Goal: Information Seeking & Learning: Learn about a topic

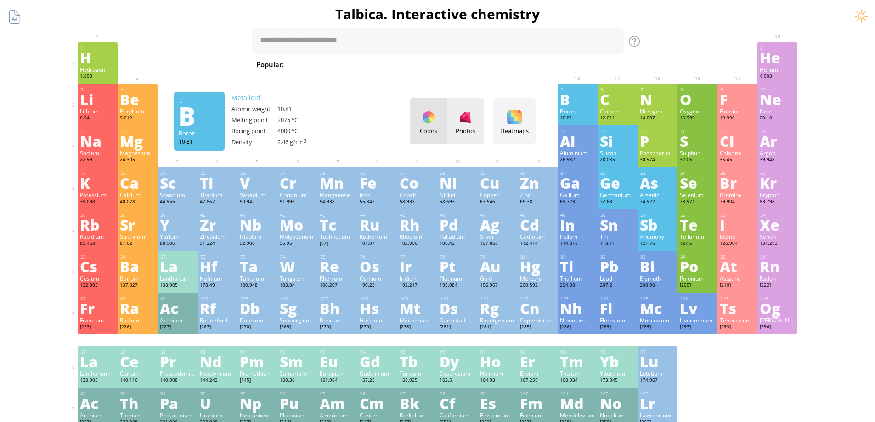
click at [466, 124] on div at bounding box center [465, 117] width 15 height 15
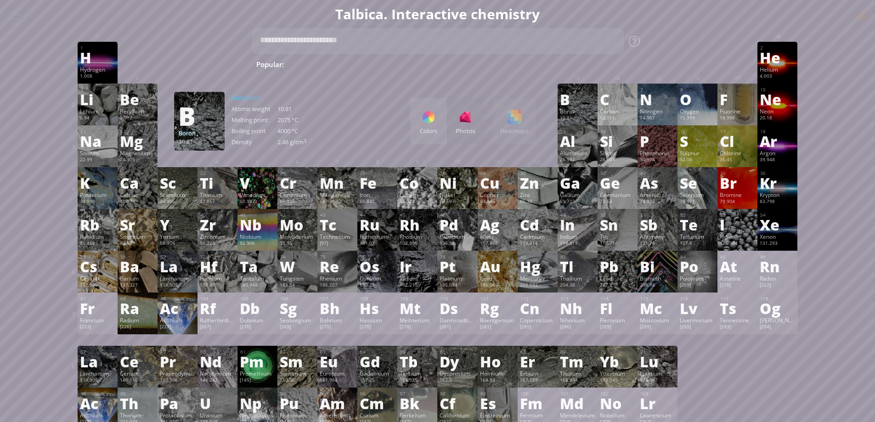
click at [513, 122] on div "Colors Photos Heatmaps Heatmaps Normal mode Melting point Boiling point Density…" at bounding box center [472, 121] width 125 height 46
click at [513, 124] on div "Colors Photos Heatmaps Heatmaps Normal mode Melting point Boiling point Density…" at bounding box center [472, 121] width 125 height 46
click at [433, 122] on div at bounding box center [428, 117] width 15 height 15
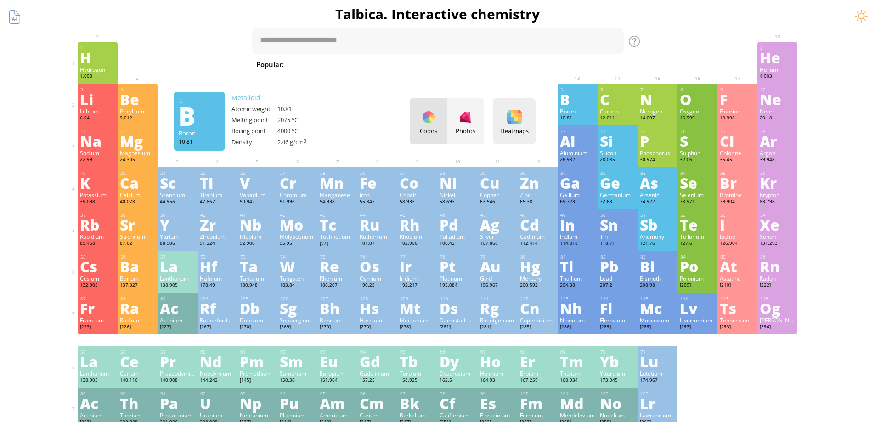
click at [526, 123] on div "Heatmaps Heatmaps Normal mode Melting point Boiling point Density Atomic weight…" at bounding box center [514, 121] width 43 height 46
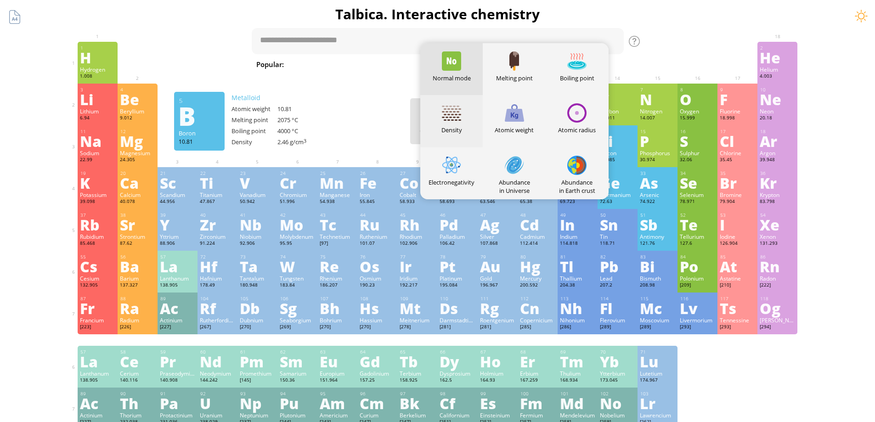
click at [459, 117] on div at bounding box center [451, 112] width 19 height 19
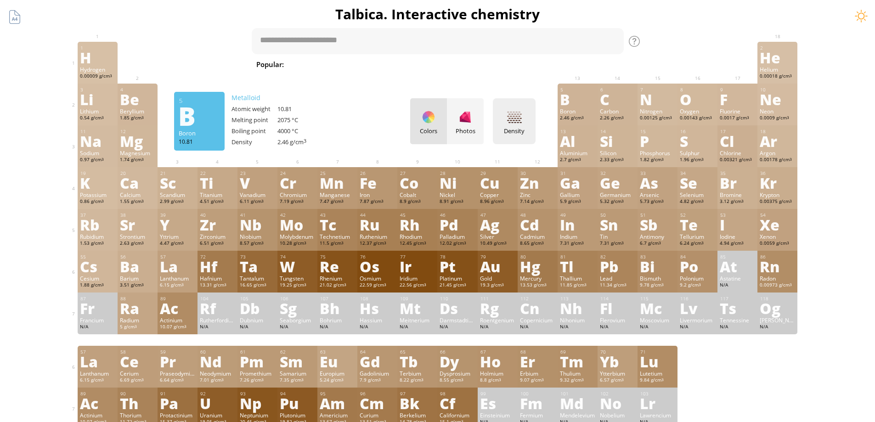
click at [519, 121] on div at bounding box center [514, 117] width 15 height 15
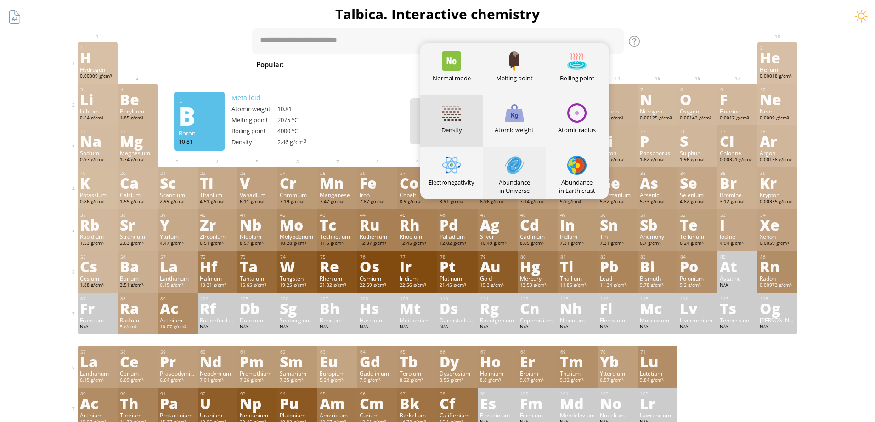
click at [521, 166] on div at bounding box center [514, 165] width 19 height 19
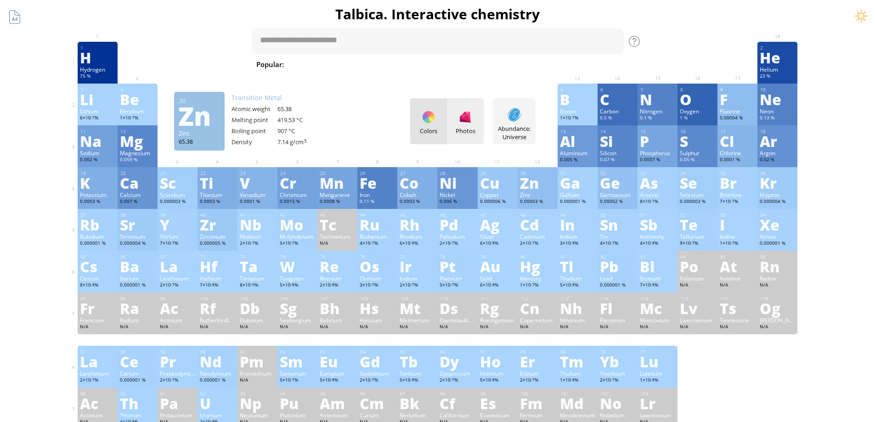
click at [463, 121] on div at bounding box center [465, 117] width 15 height 15
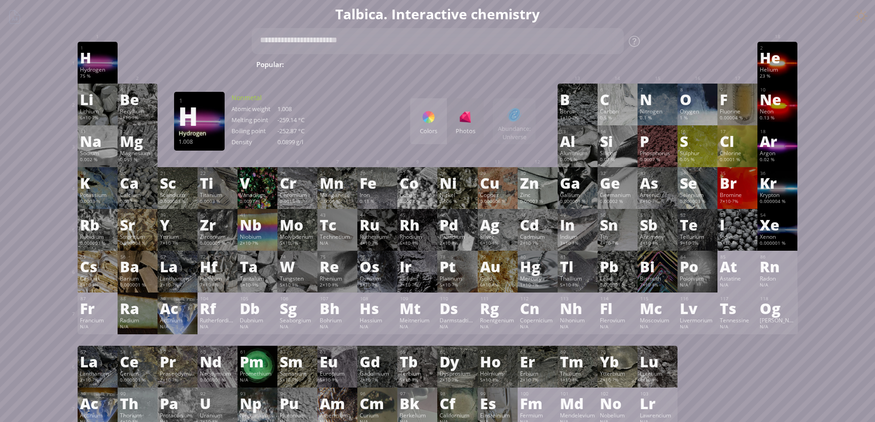
click at [433, 119] on div at bounding box center [428, 117] width 15 height 15
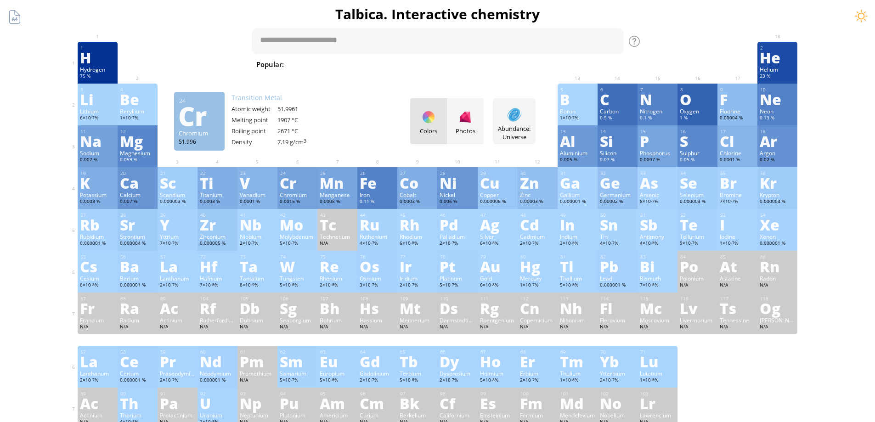
click at [441, 122] on div "Colors Photos" at bounding box center [446, 121] width 73 height 46
click at [520, 117] on div at bounding box center [514, 114] width 15 height 15
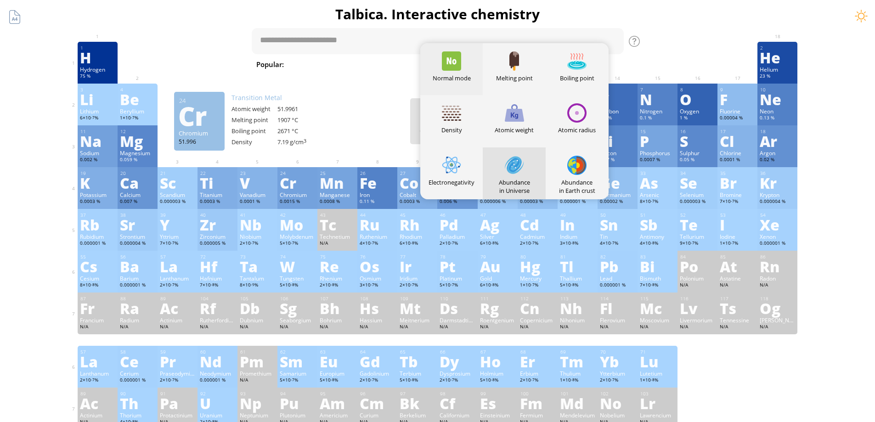
click at [454, 62] on div at bounding box center [451, 60] width 19 height 19
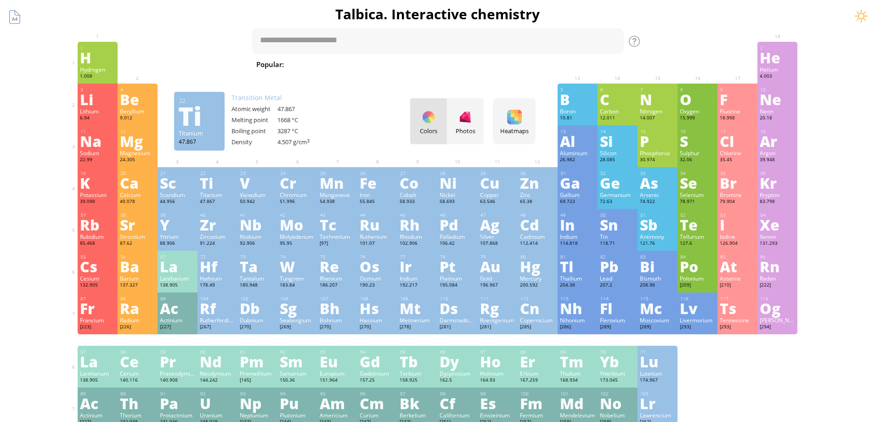
click at [219, 184] on div "Ti" at bounding box center [217, 182] width 35 height 15
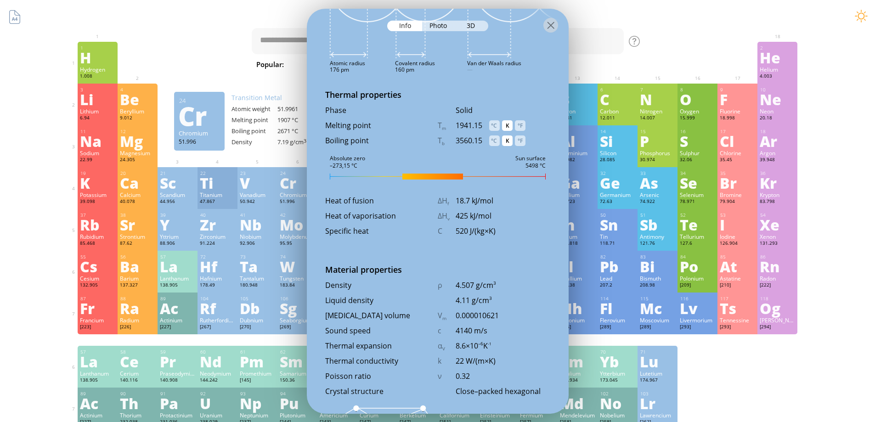
scroll to position [965, 0]
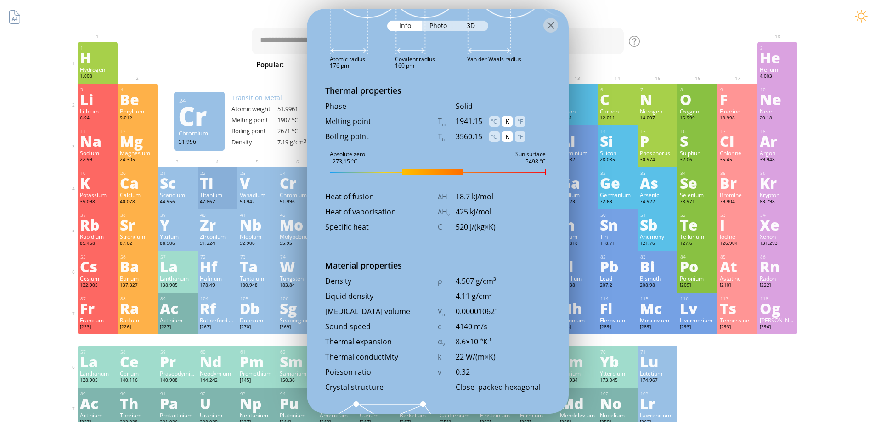
drag, startPoint x: 430, startPoint y: 172, endPoint x: 391, endPoint y: 174, distance: 38.7
click at [391, 174] on div at bounding box center [438, 172] width 216 height 6
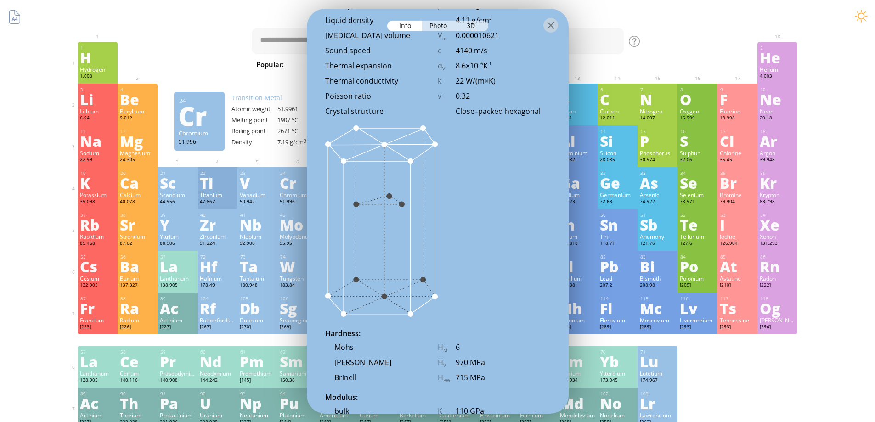
scroll to position [1240, 0]
click at [191, 54] on div at bounding box center [178, 49] width 40 height 14
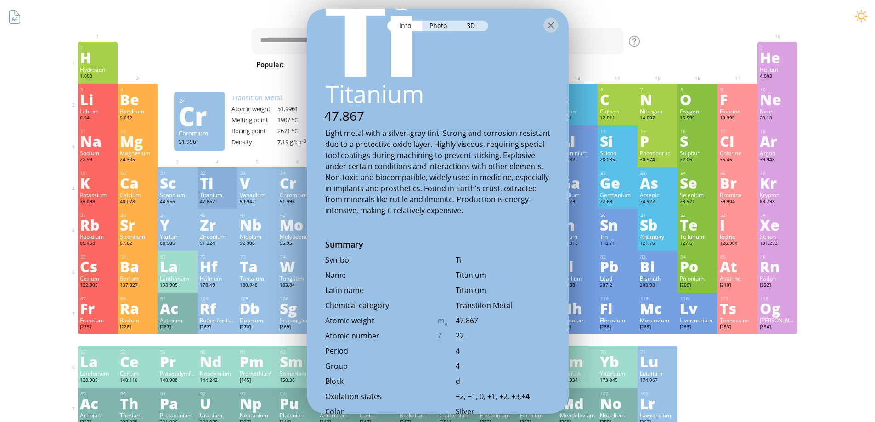
scroll to position [0, 0]
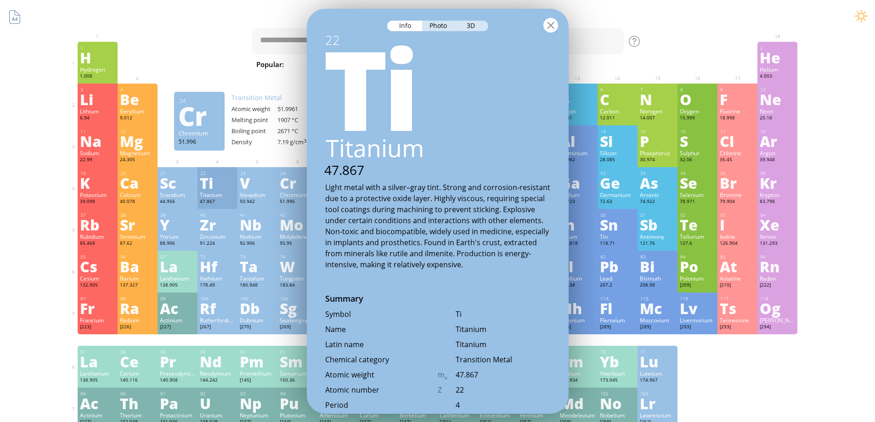
click at [552, 26] on div at bounding box center [550, 24] width 15 height 15
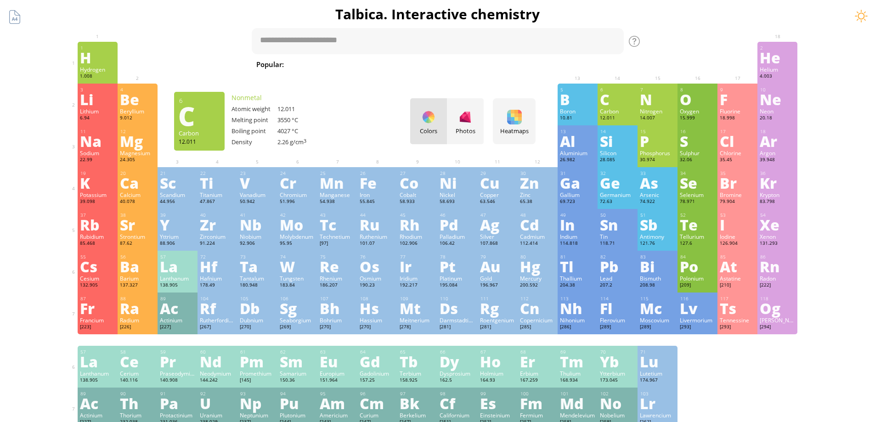
click at [620, 101] on div "C" at bounding box center [617, 99] width 35 height 15
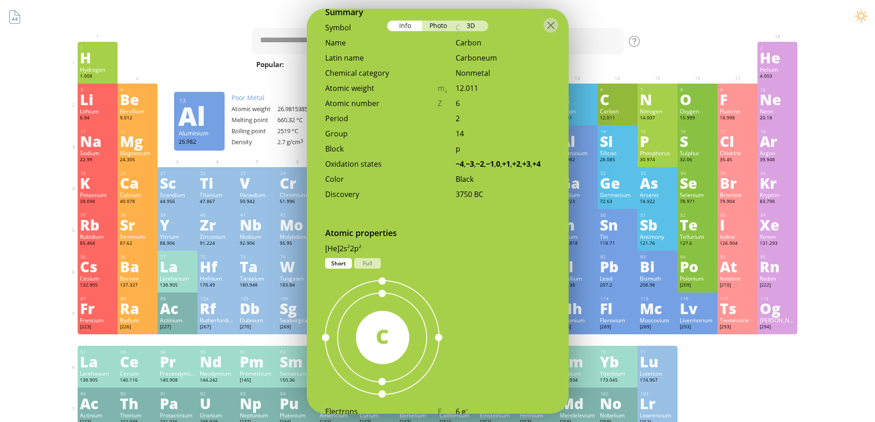
scroll to position [551, 0]
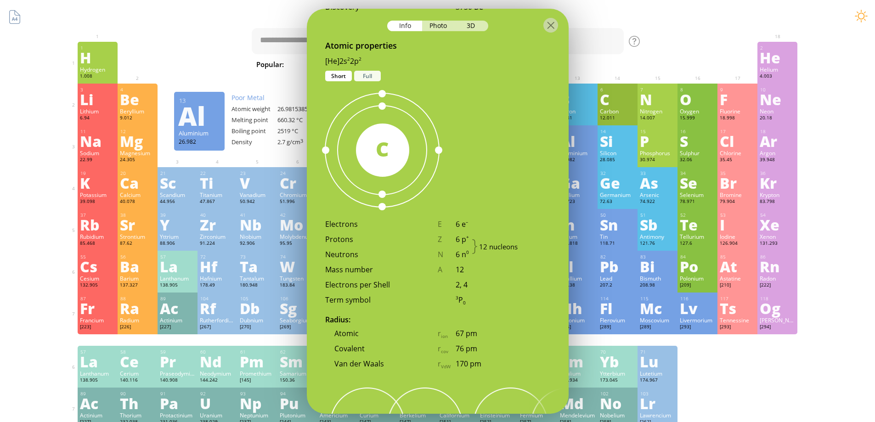
click at [372, 77] on div "Full" at bounding box center [367, 75] width 27 height 11
click at [329, 77] on div "Short" at bounding box center [338, 75] width 27 height 11
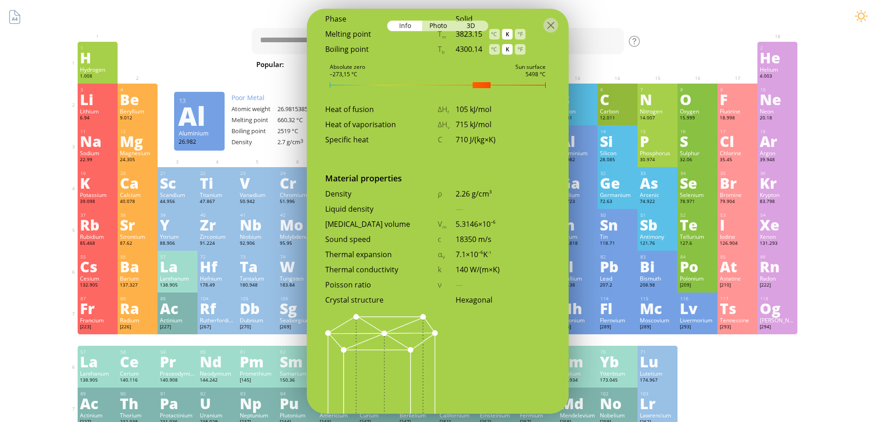
scroll to position [1080, 0]
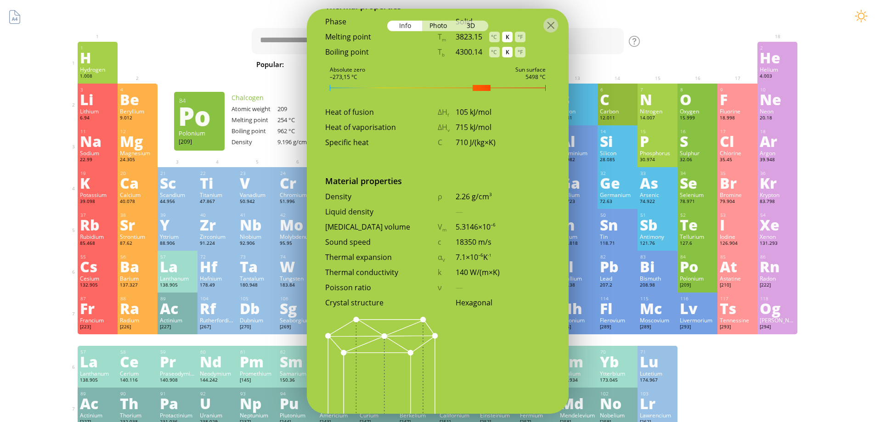
click at [701, 271] on div "Po" at bounding box center [697, 266] width 35 height 15
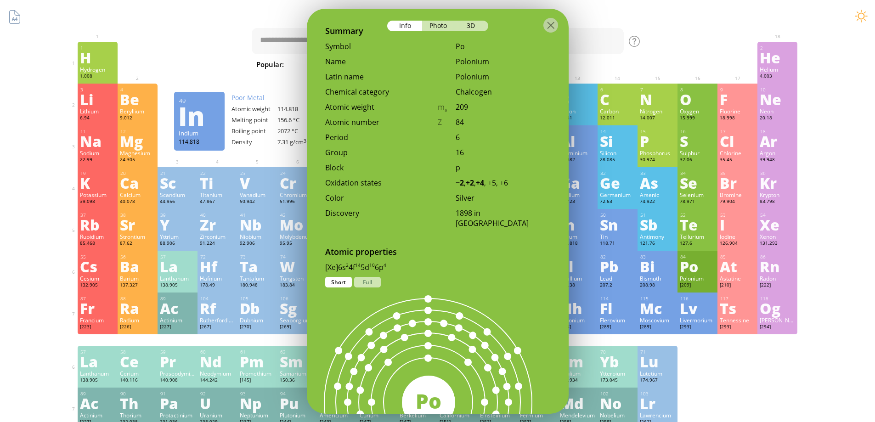
scroll to position [154, 0]
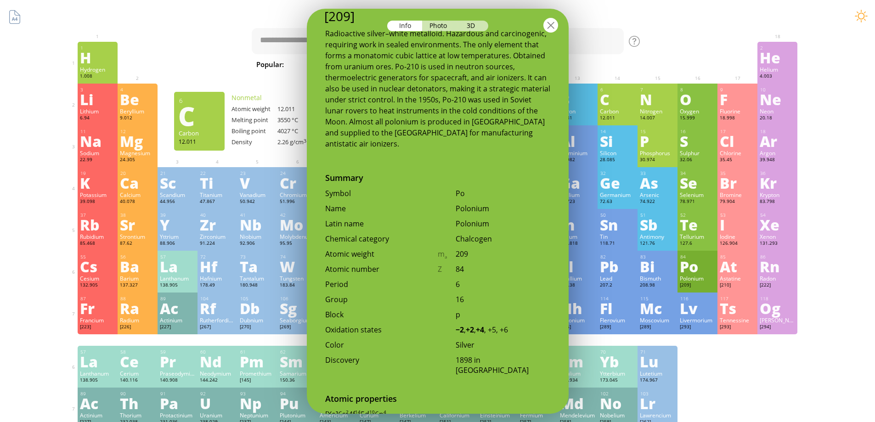
click at [551, 30] on div at bounding box center [550, 24] width 15 height 15
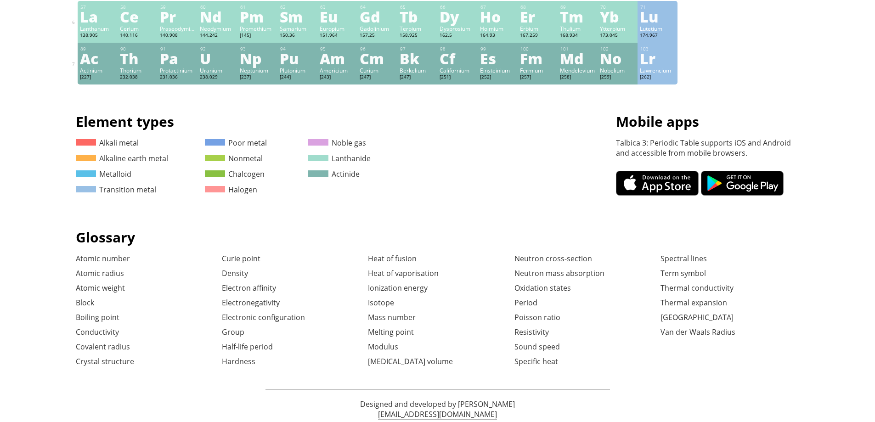
scroll to position [376, 0]
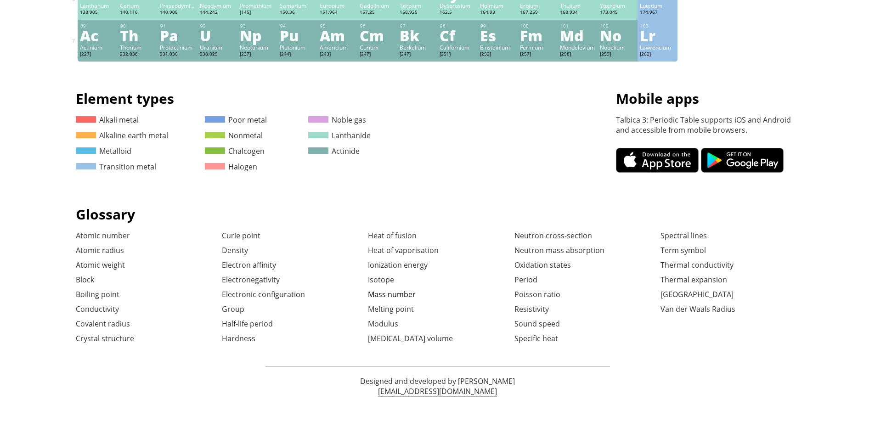
click at [407, 295] on link "Mass number" at bounding box center [392, 294] width 48 height 10
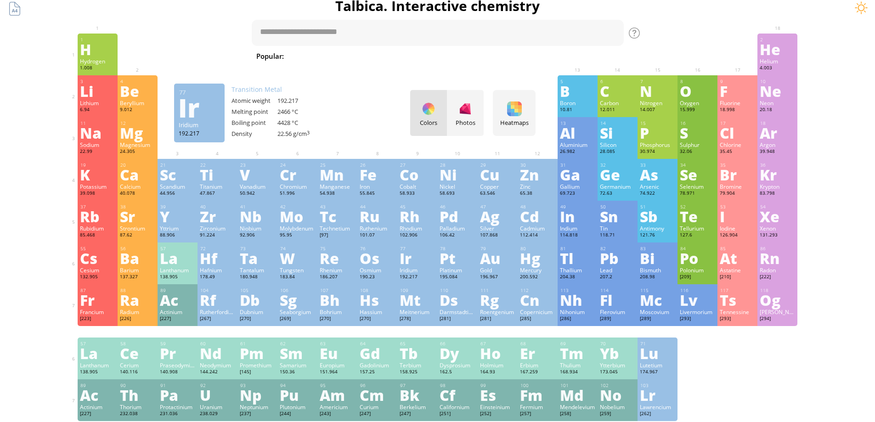
scroll to position [0, 0]
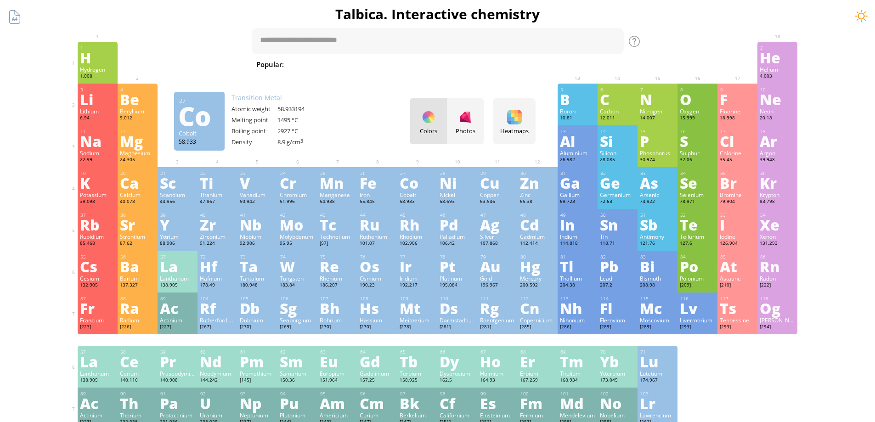
click at [558, 20] on div at bounding box center [861, 16] width 14 height 14
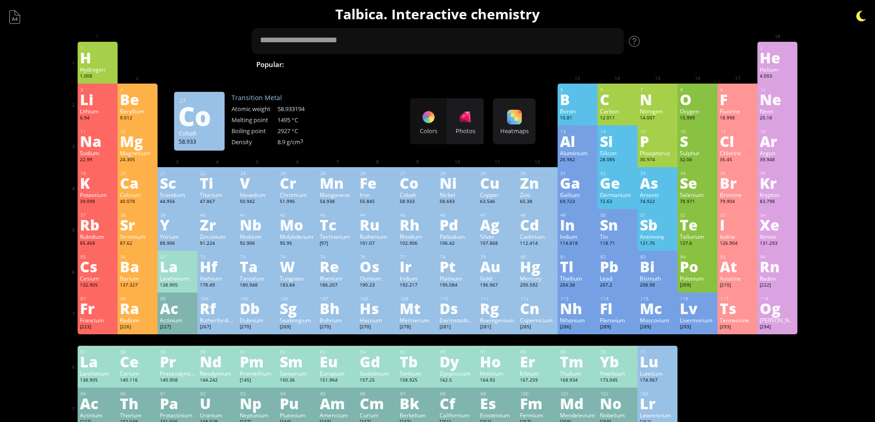
click at [558, 20] on div at bounding box center [861, 16] width 14 height 14
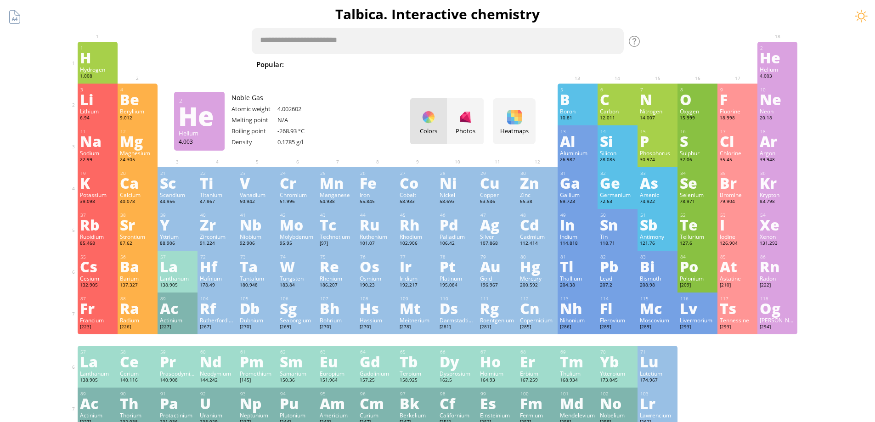
click at [403, 43] on textarea at bounding box center [438, 41] width 372 height 26
type textarea "*"
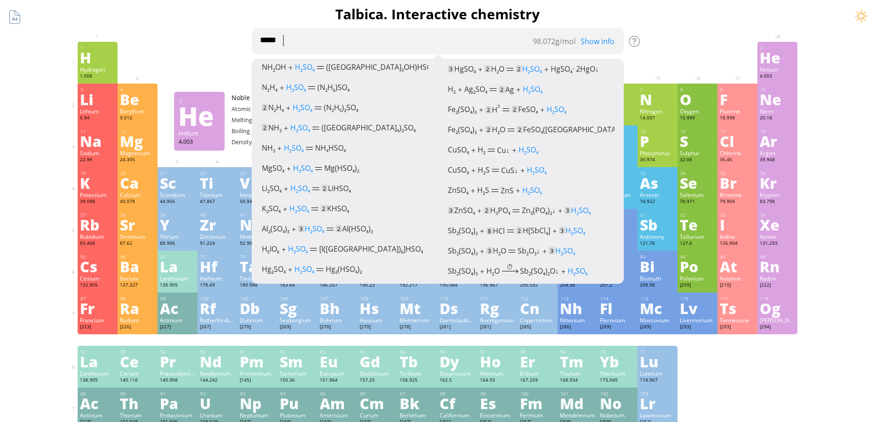
scroll to position [689, 0]
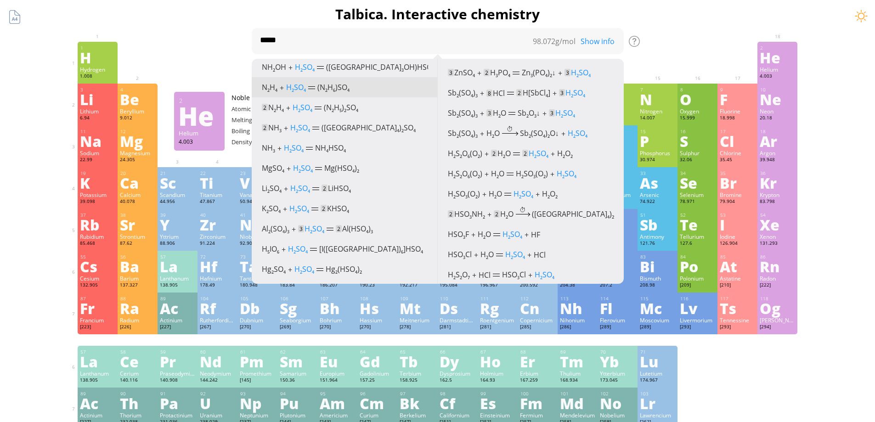
click at [333, 85] on span "(N 2 H 6 )SO 4" at bounding box center [333, 87] width 32 height 10
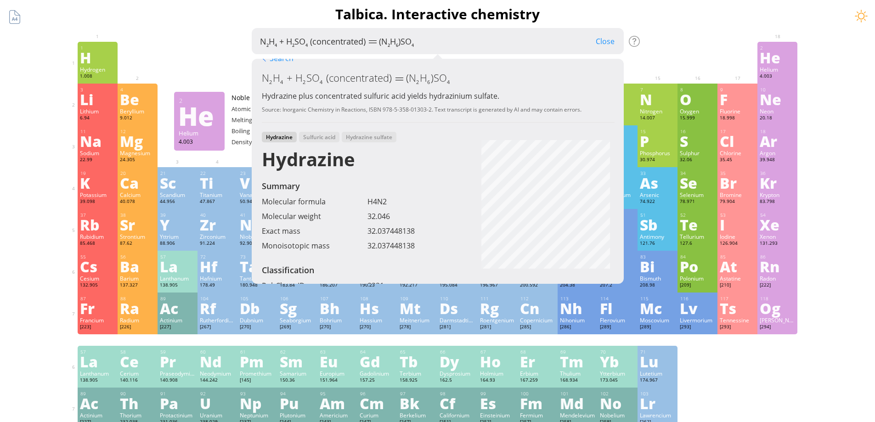
scroll to position [0, 0]
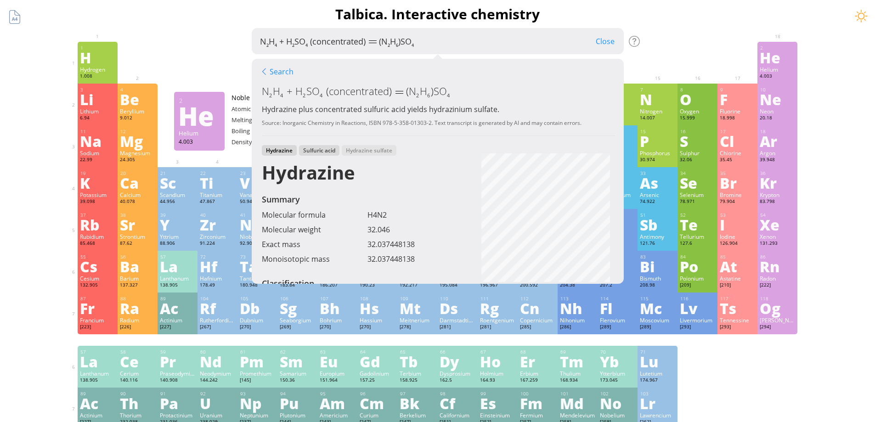
click at [330, 152] on div "Sulfuric acid" at bounding box center [319, 150] width 40 height 11
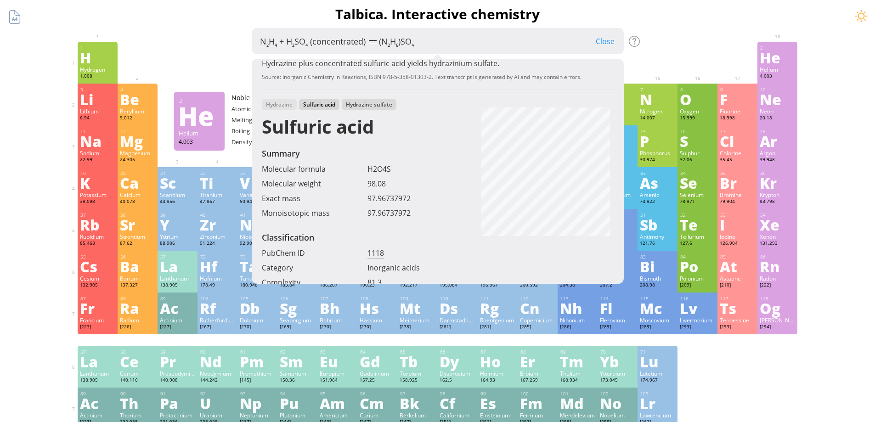
click at [371, 101] on div "Hydrazine sulfate" at bounding box center [369, 104] width 55 height 11
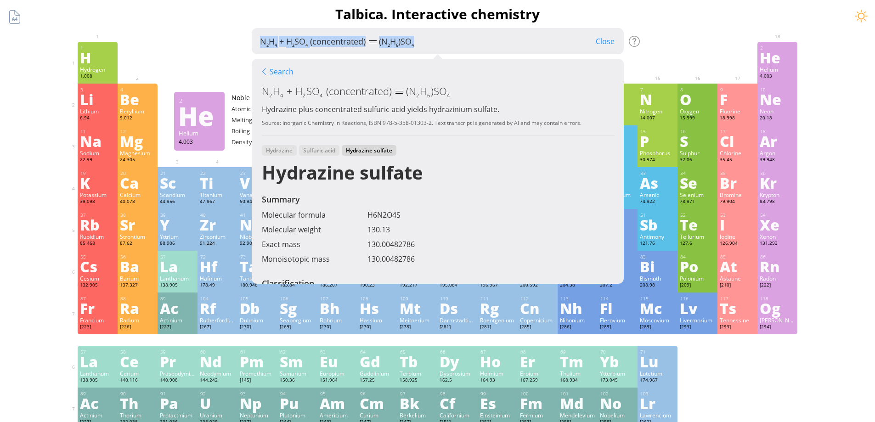
drag, startPoint x: 361, startPoint y: 42, endPoint x: 137, endPoint y: 31, distance: 224.5
click at [137, 31] on div "Summary Molecular formula Molecular weight Exact mass Monoisotopic mass Classif…" at bounding box center [438, 389] width 744 height 779
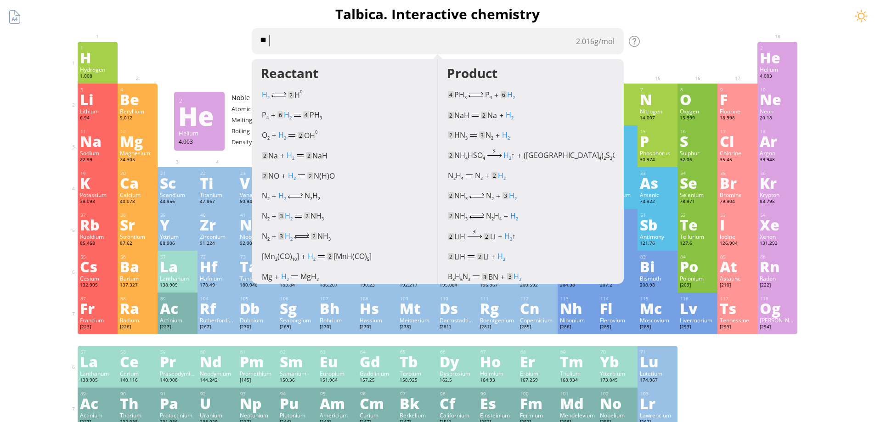
type textarea "*"
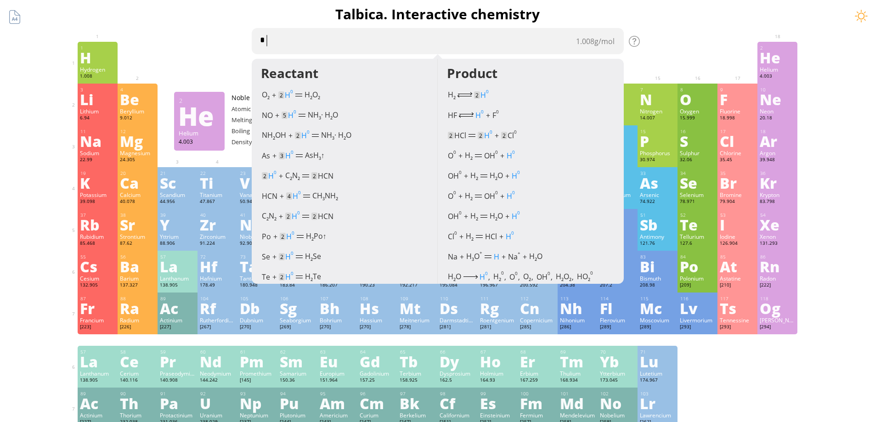
type textarea "**"
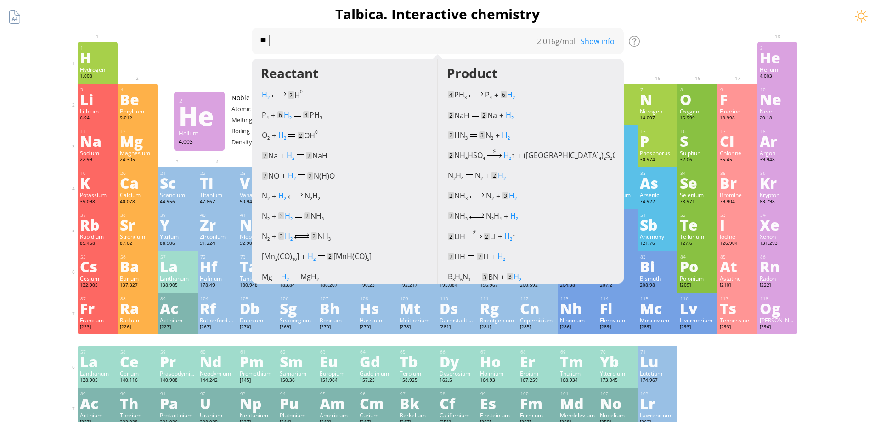
click at [558, 44] on div "Show info" at bounding box center [601, 41] width 46 height 10
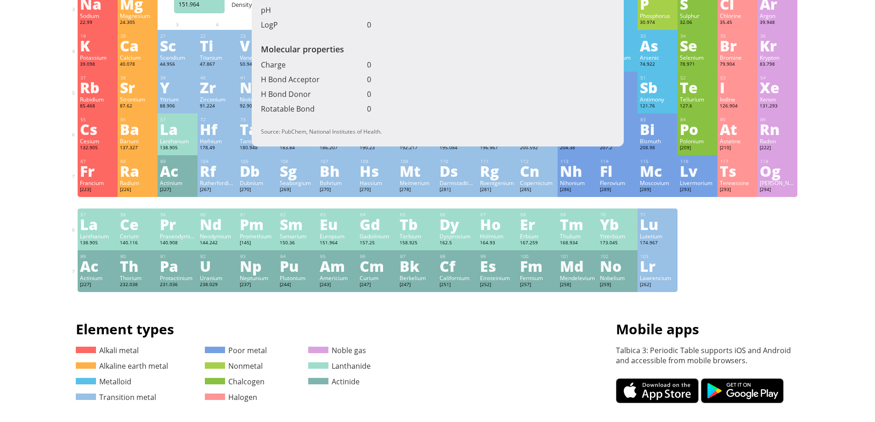
scroll to position [138, 0]
click at [558, 255] on div "1 H Hydrogen 1.008 −1, +1 −1, +1 -259.14 °C -252.87 °C 0.0899 g/l 1s 1 2 He Hel…" at bounding box center [438, 98] width 720 height 388
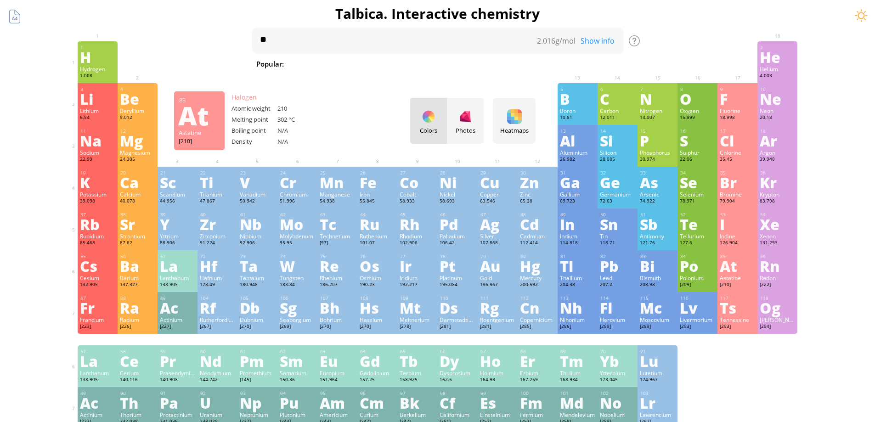
scroll to position [0, 0]
click at [381, 189] on div "Fe" at bounding box center [377, 182] width 35 height 15
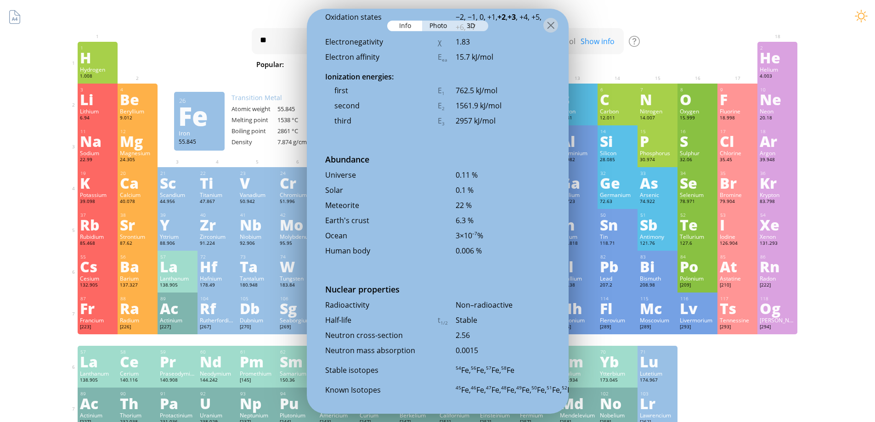
scroll to position [1837, 0]
click at [441, 24] on div "Photo" at bounding box center [438, 25] width 33 height 11
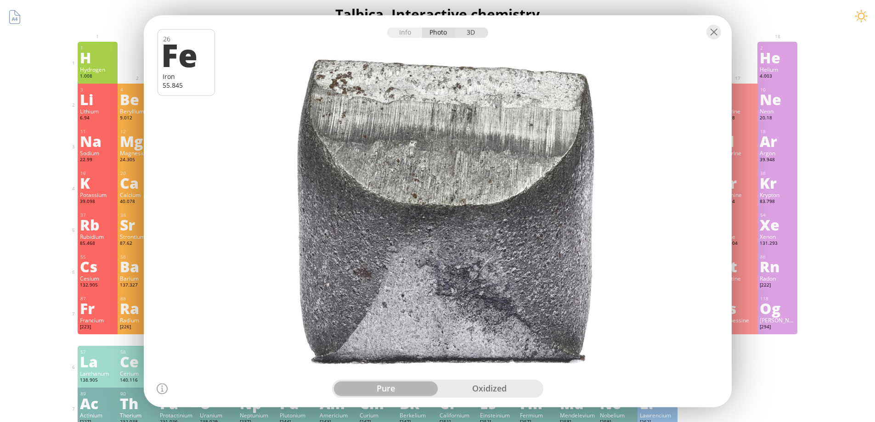
click at [475, 33] on div "3D" at bounding box center [471, 32] width 33 height 11
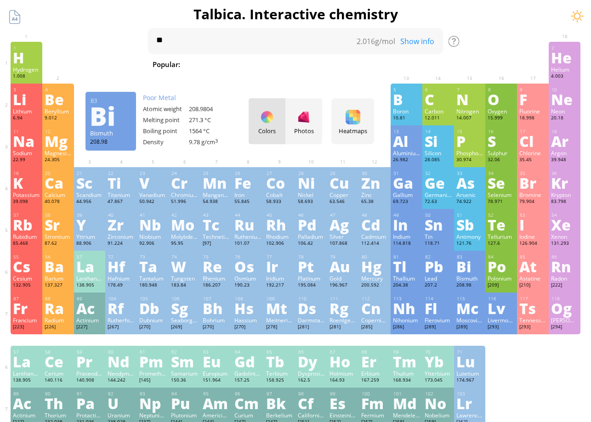
click at [473, 281] on div "Bismuth" at bounding box center [469, 278] width 27 height 7
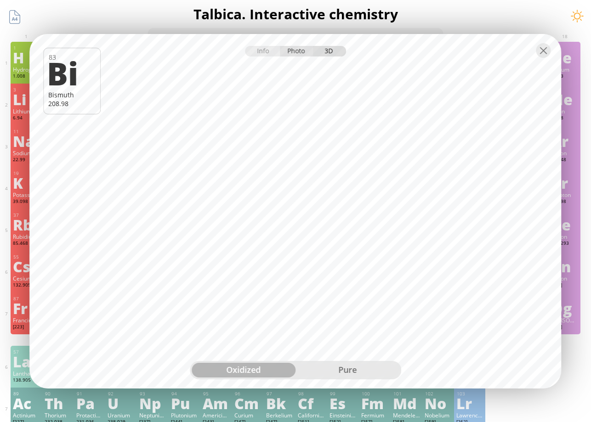
click at [294, 51] on div "Photo" at bounding box center [296, 51] width 33 height 11
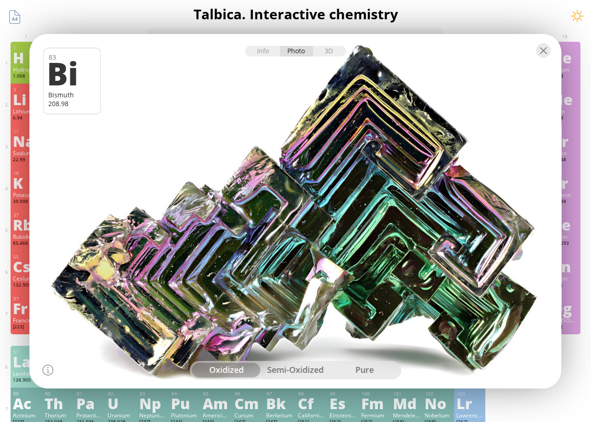
click at [370, 368] on div "pure" at bounding box center [364, 370] width 69 height 15
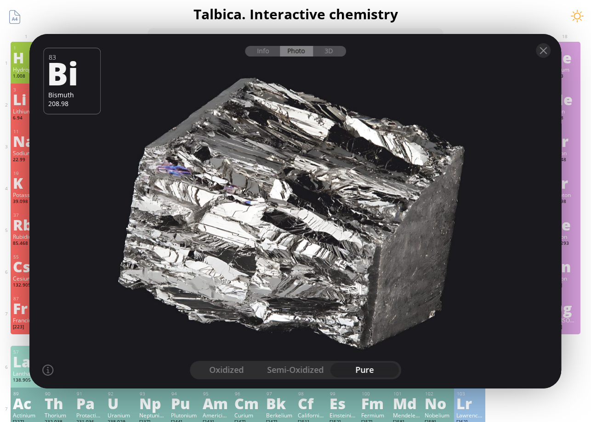
click at [298, 371] on div "semi-oxidized" at bounding box center [295, 370] width 69 height 15
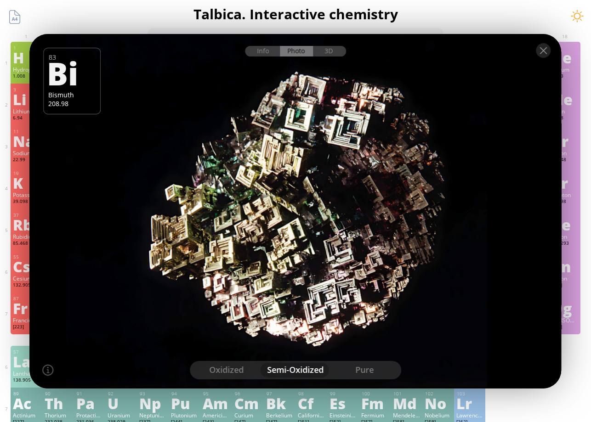
click at [232, 371] on div "oxidized" at bounding box center [226, 370] width 69 height 15
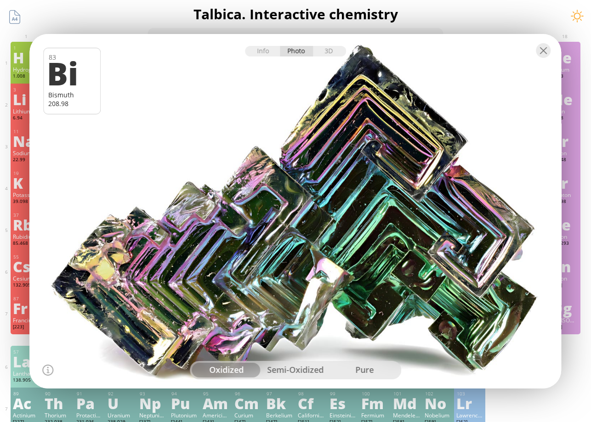
click at [292, 368] on div "semi-oxidized" at bounding box center [295, 370] width 69 height 15
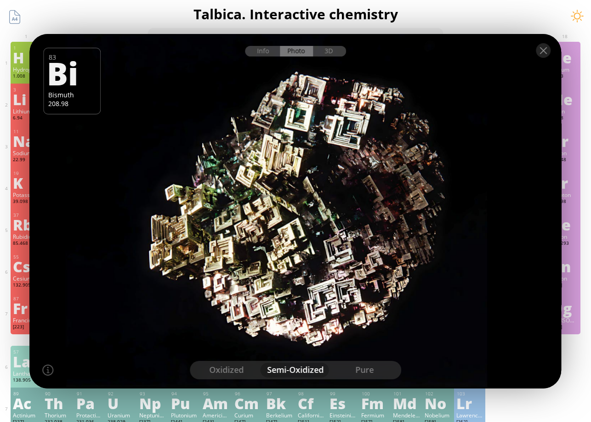
click at [360, 370] on div "pure" at bounding box center [364, 370] width 69 height 15
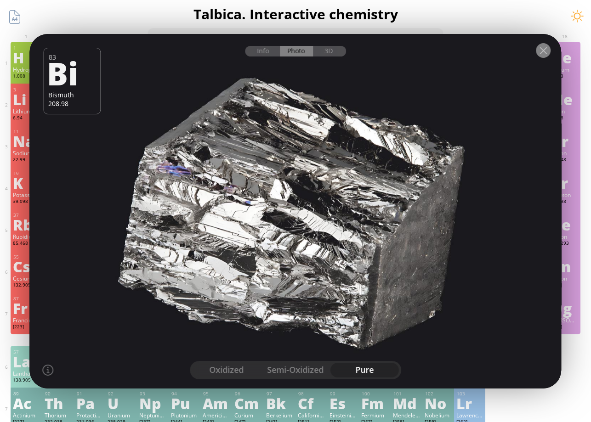
click at [546, 48] on div at bounding box center [543, 50] width 15 height 15
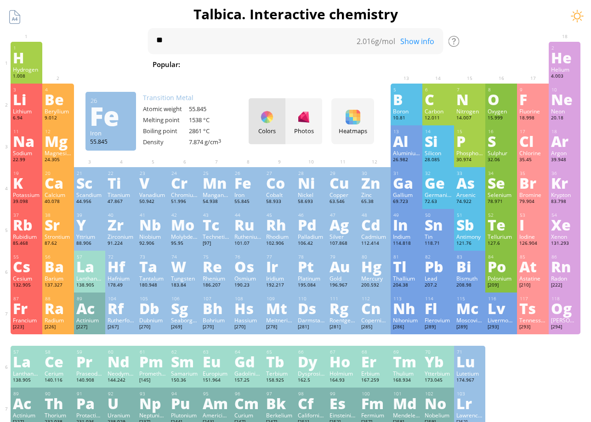
click at [252, 190] on div "Fe" at bounding box center [247, 182] width 27 height 15
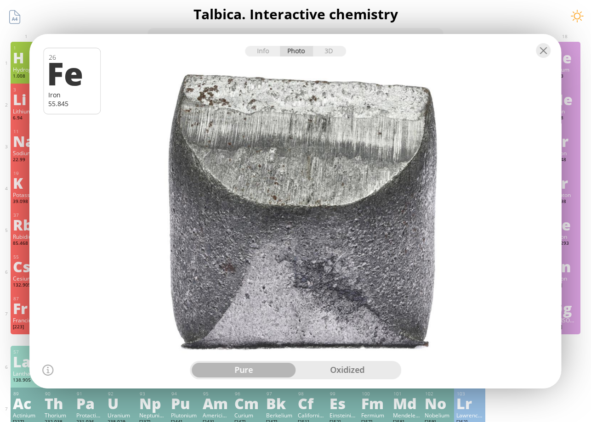
click at [368, 371] on div "oxidized" at bounding box center [347, 370] width 104 height 15
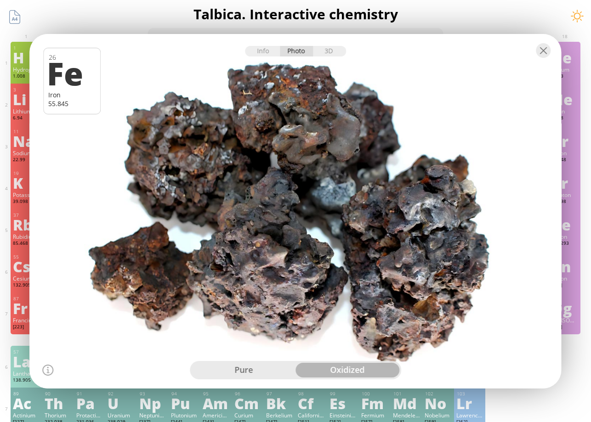
click at [252, 371] on div "pure" at bounding box center [244, 370] width 104 height 15
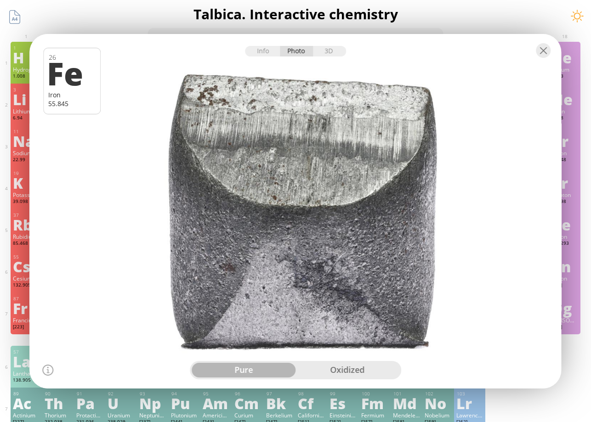
click at [336, 367] on div "oxidized" at bounding box center [347, 370] width 104 height 15
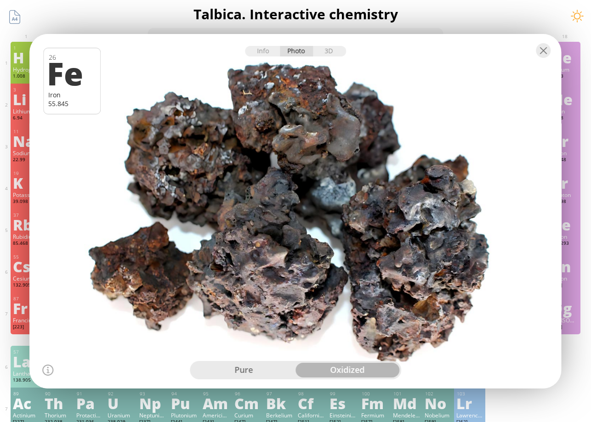
click at [248, 370] on div "pure" at bounding box center [244, 370] width 104 height 15
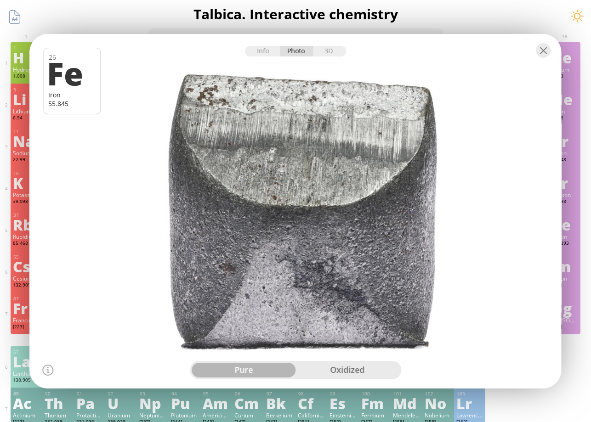
click at [550, 58] on div at bounding box center [294, 50] width 531 height 32
click at [545, 48] on div at bounding box center [543, 50] width 15 height 15
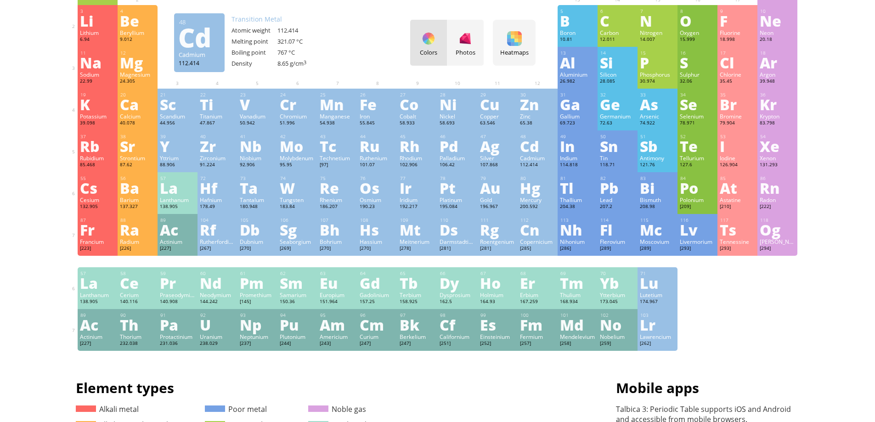
scroll to position [0, 0]
